Goal: Task Accomplishment & Management: Manage account settings

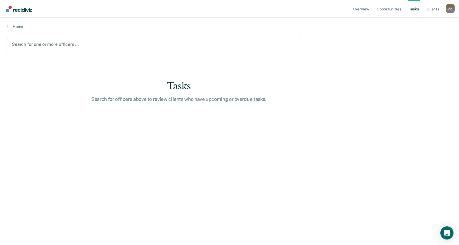
click at [413, 14] on link "Tasks" at bounding box center [414, 9] width 12 height 18
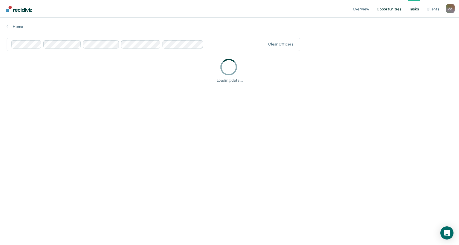
click at [396, 8] on link "Opportunities" at bounding box center [388, 9] width 27 height 18
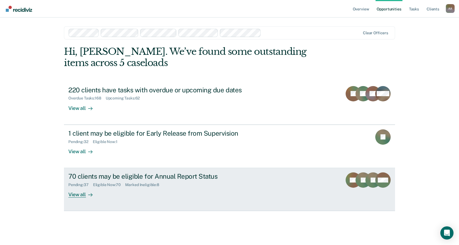
click at [165, 176] on div "70 clients may be eligible for Annual Report Status" at bounding box center [164, 177] width 193 height 8
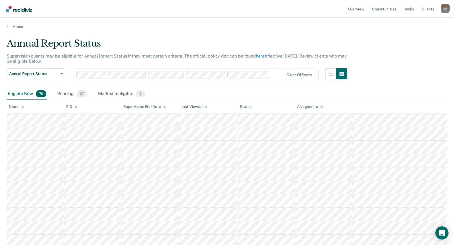
click at [322, 107] on icon at bounding box center [322, 106] width 3 height 1
